Goal: Task Accomplishment & Management: Manage account settings

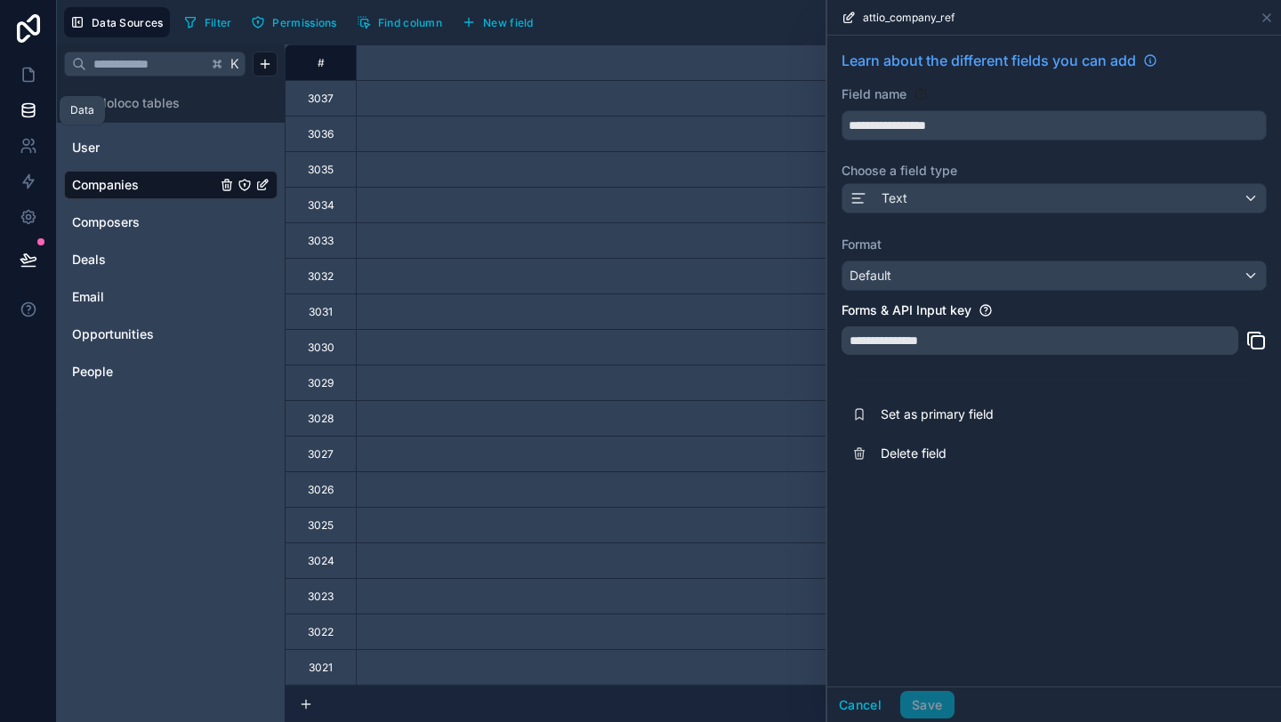
click at [20, 103] on icon at bounding box center [29, 110] width 18 height 18
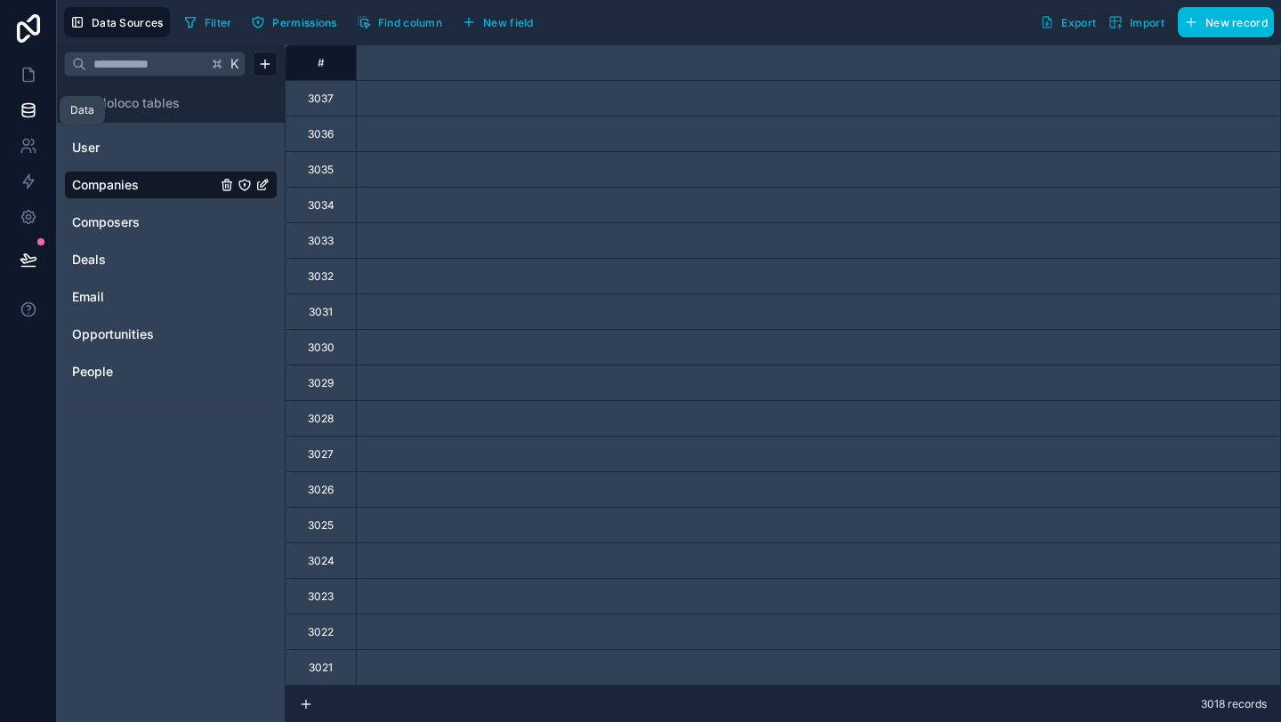
scroll to position [0, 1827]
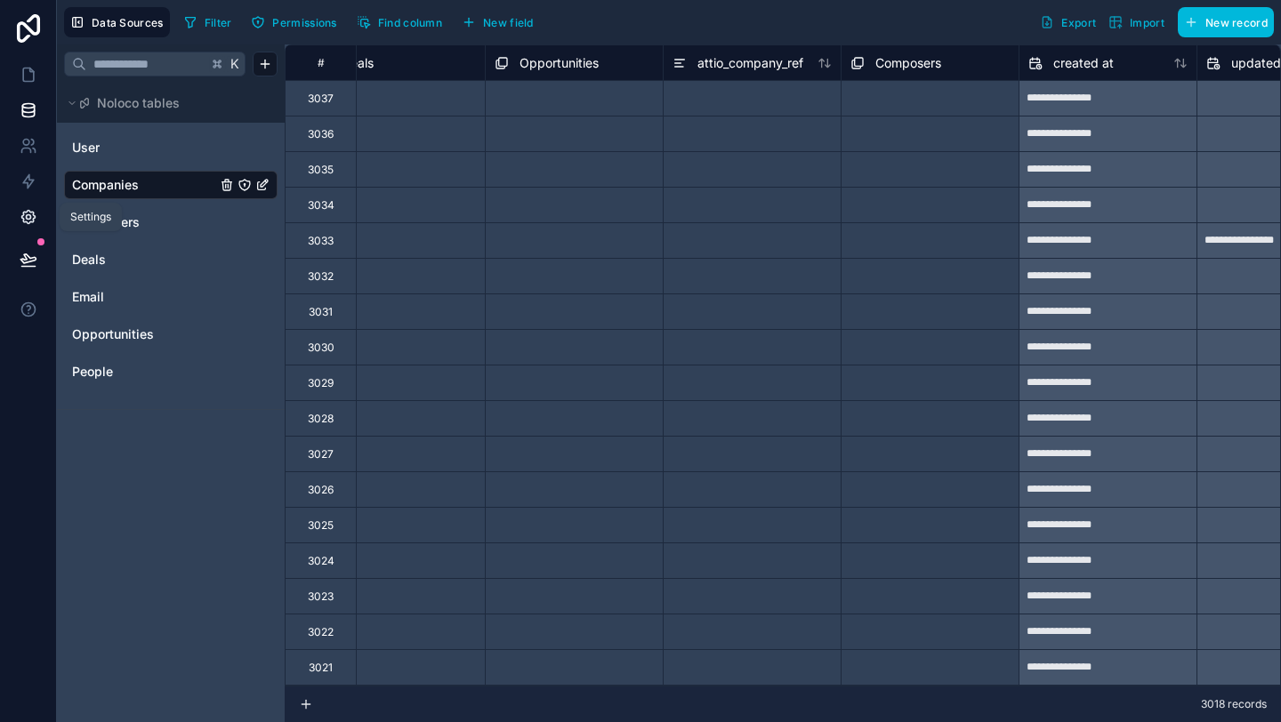
click at [25, 215] on icon at bounding box center [29, 217] width 18 height 18
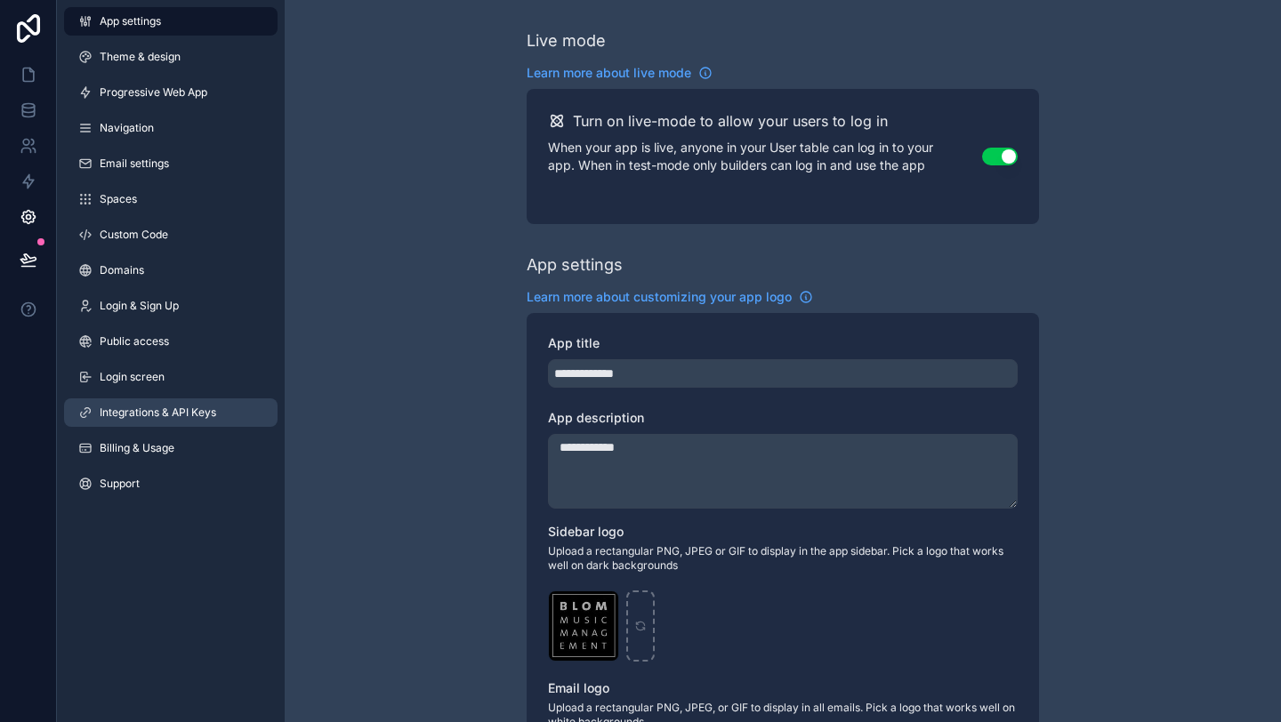
click at [162, 414] on span "Integrations & API Keys" at bounding box center [158, 413] width 116 height 14
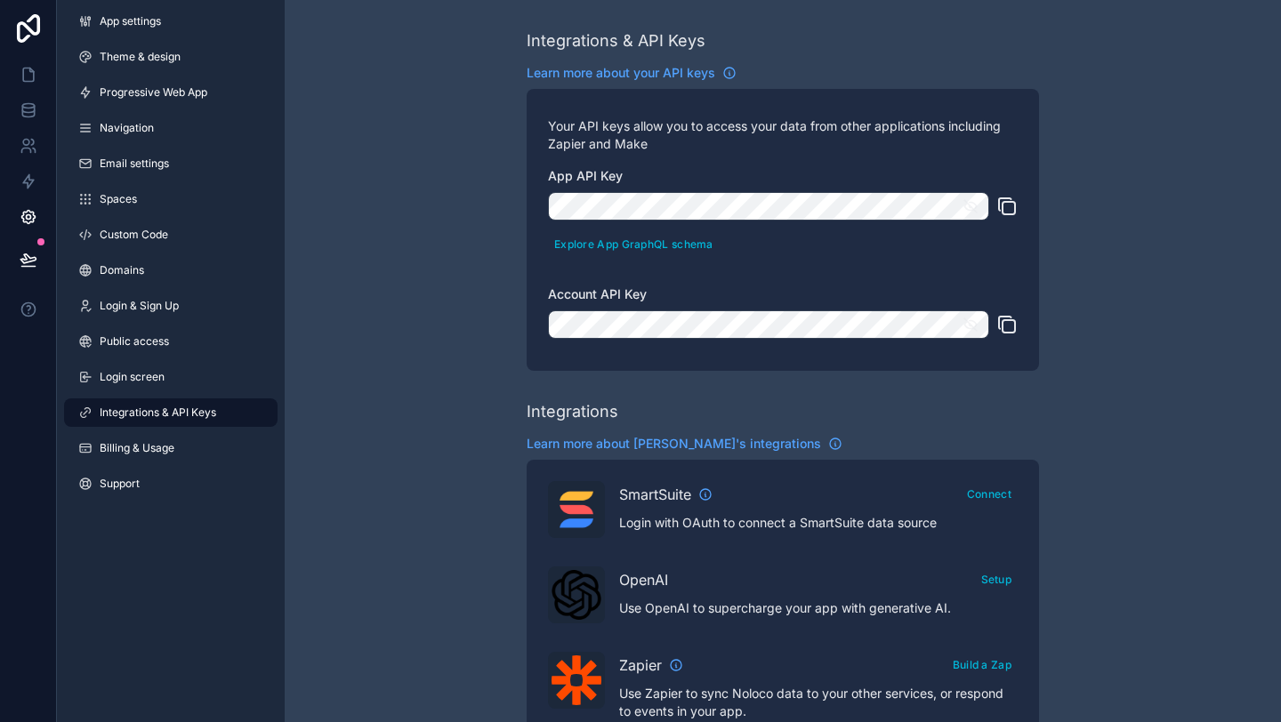
click at [1013, 332] on icon "scrollable content" at bounding box center [1008, 326] width 12 height 12
click at [1013, 202] on icon "scrollable content" at bounding box center [1008, 208] width 12 height 12
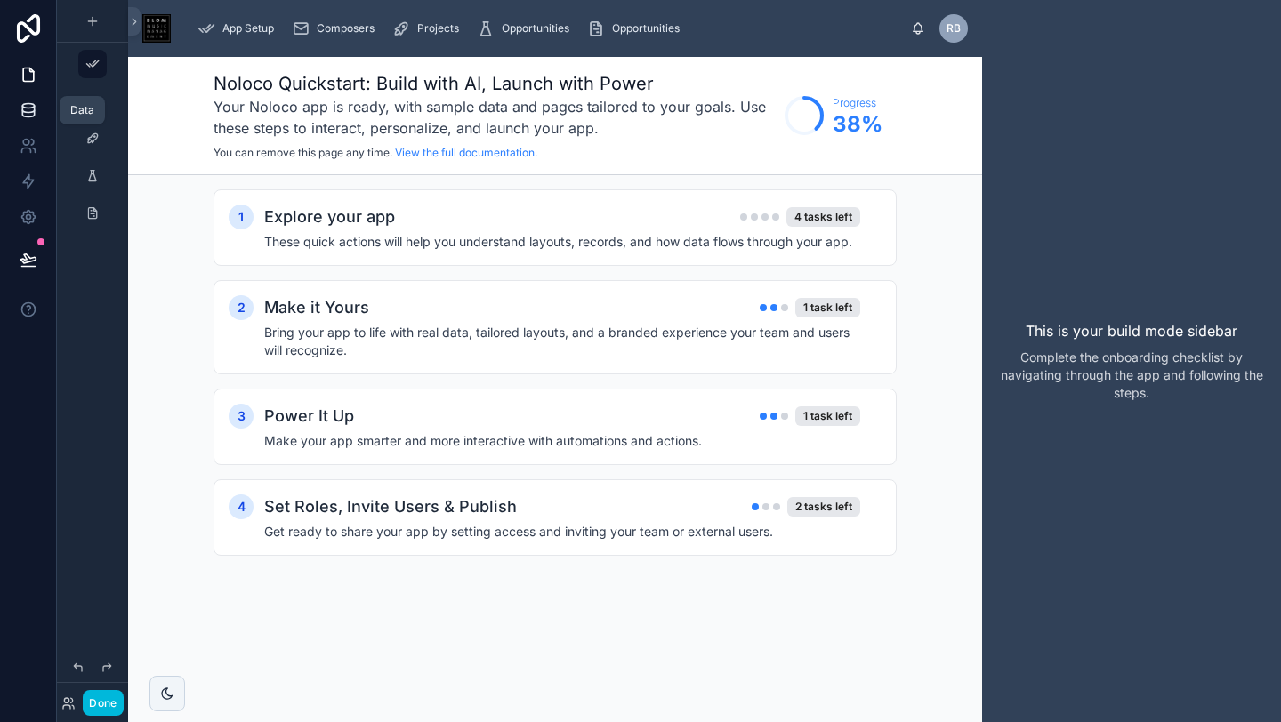
click at [31, 104] on icon at bounding box center [28, 106] width 12 height 4
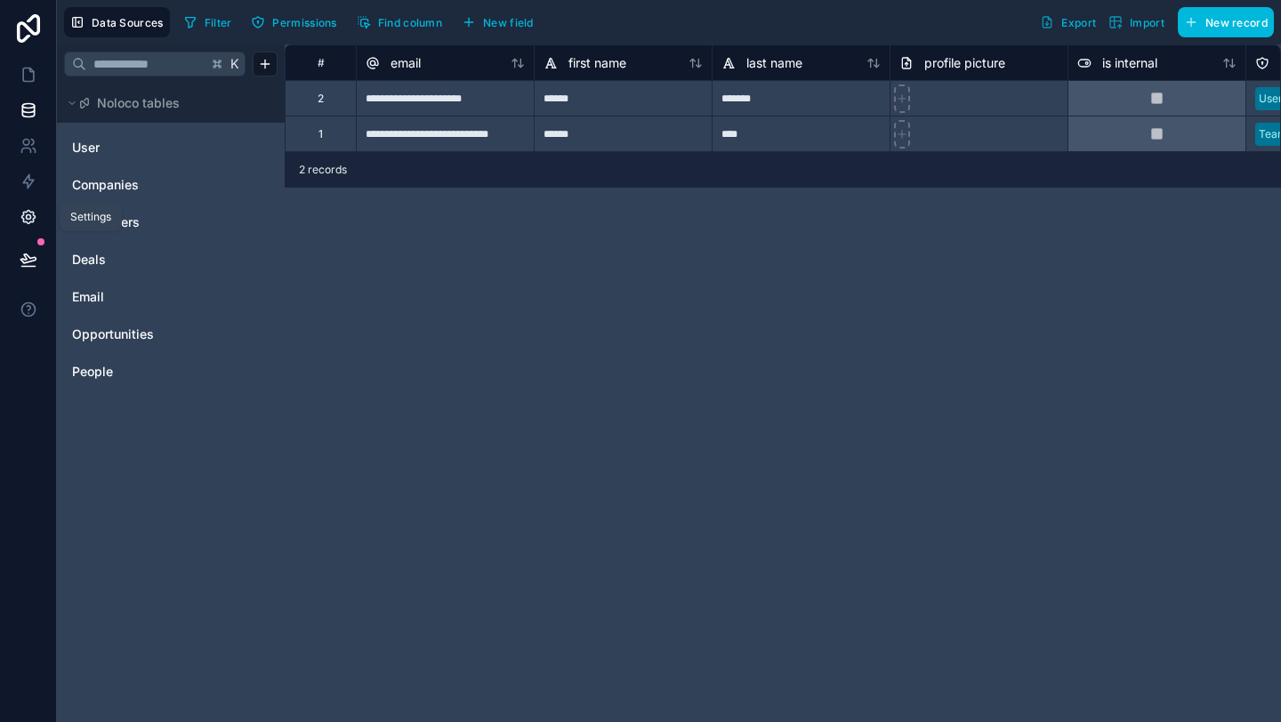
click at [24, 211] on icon at bounding box center [27, 217] width 13 height 13
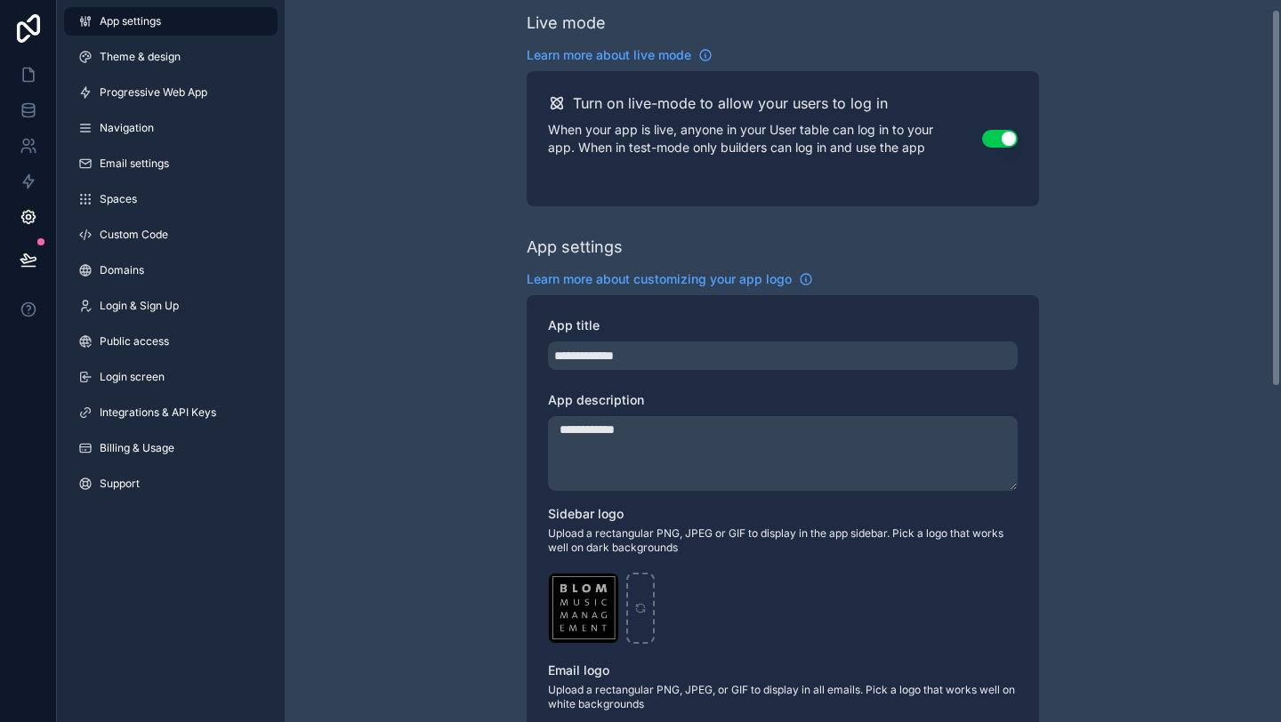
scroll to position [35, 0]
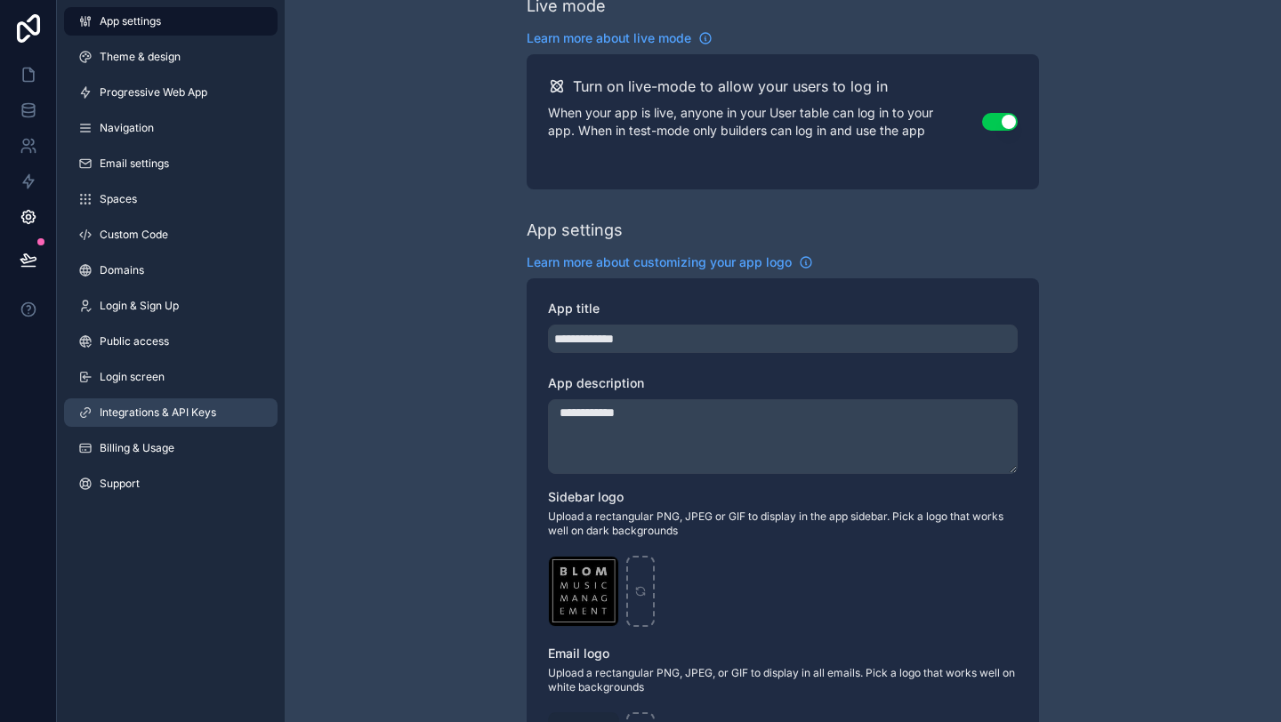
click at [150, 407] on span "Integrations & API Keys" at bounding box center [158, 413] width 116 height 14
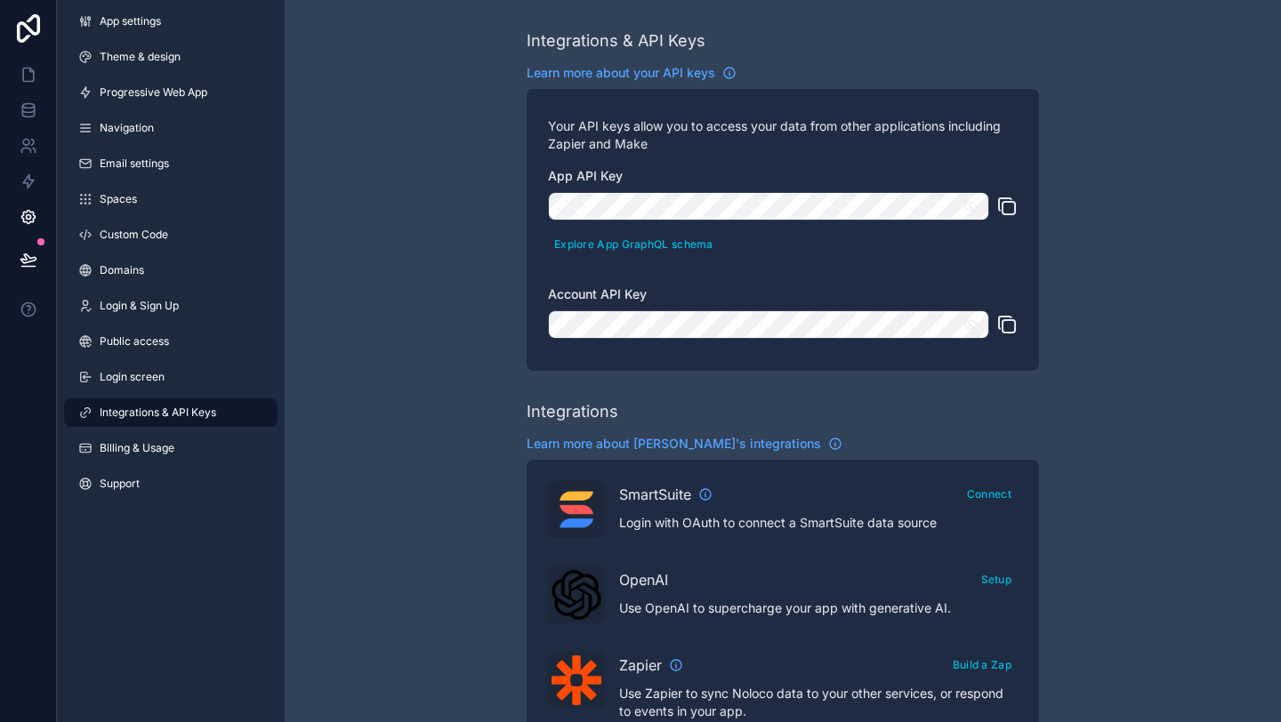
click at [1002, 325] on icon "scrollable content" at bounding box center [1008, 326] width 12 height 12
click at [1008, 209] on icon "scrollable content" at bounding box center [1006, 206] width 21 height 21
